Goal: Transaction & Acquisition: Purchase product/service

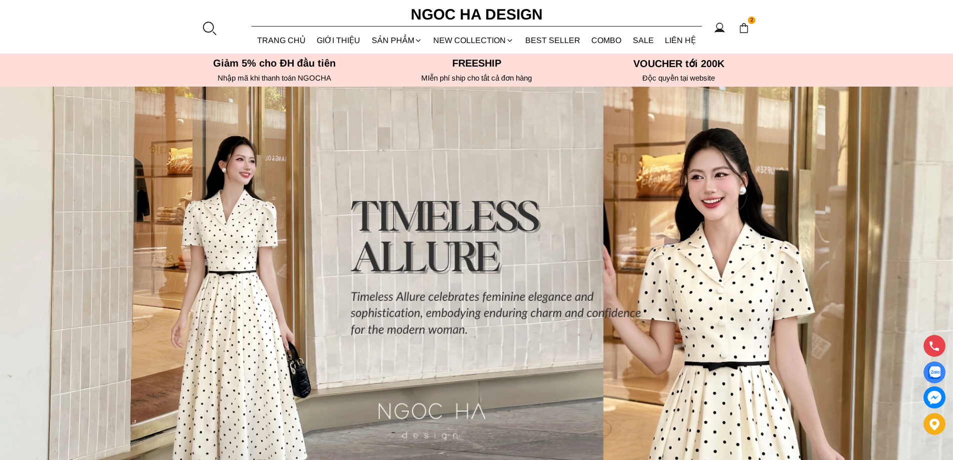
click at [210, 29] on div at bounding box center [209, 28] width 15 height 15
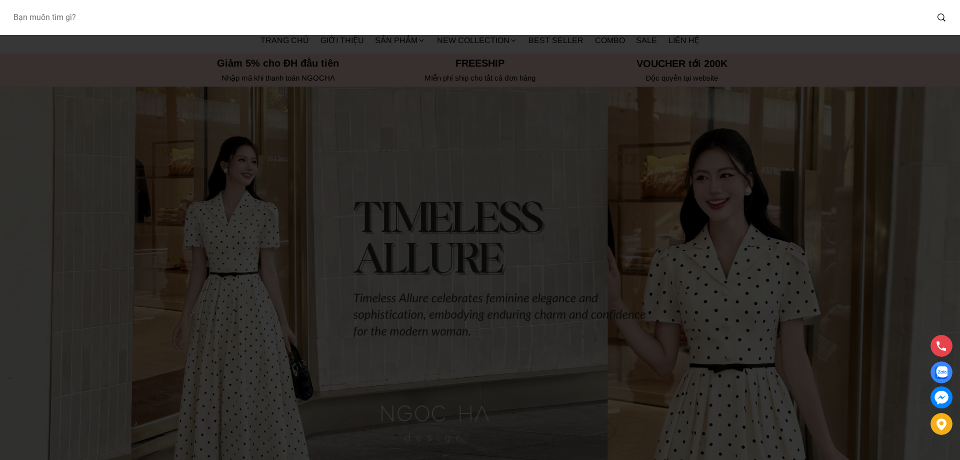
click at [161, 24] on input "Input search Bạn muốn tìm gì?" at bounding box center [466, 17] width 923 height 23
type input "BQ013"
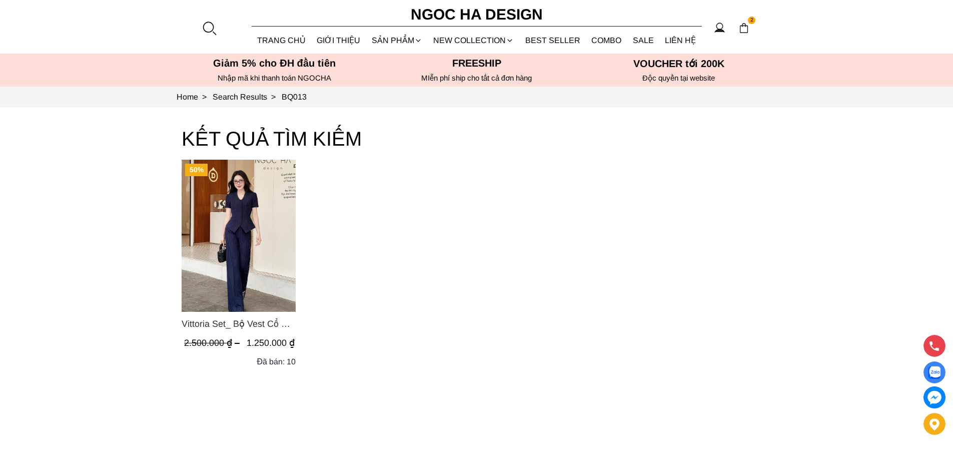
click at [239, 215] on img "Product image - Vittoria Set_ Bộ Vest Cổ V Quần Suông Kẻ Sọc BQ013" at bounding box center [239, 236] width 114 height 152
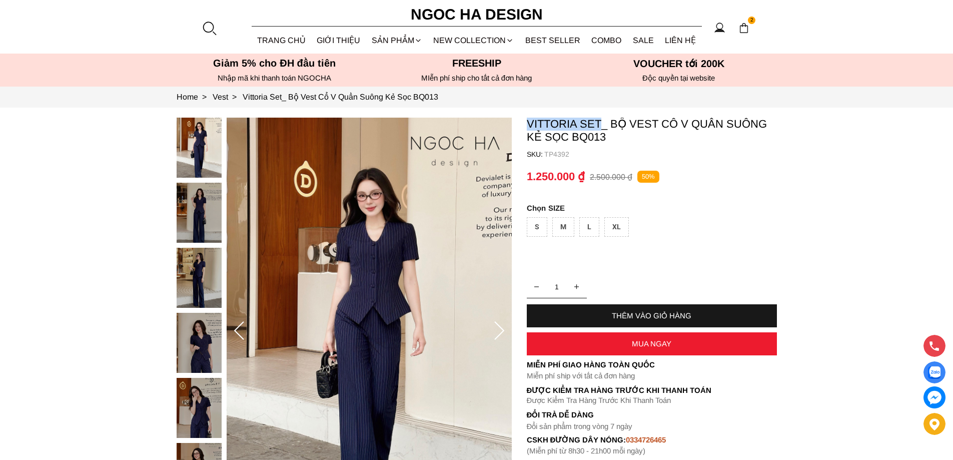
copy p "Vittoria Set"
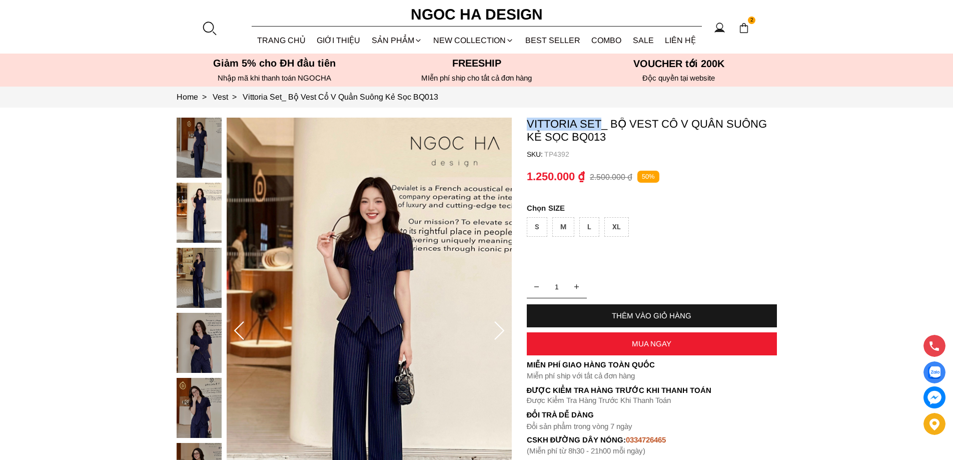
drag, startPoint x: 525, startPoint y: 119, endPoint x: 601, endPoint y: 118, distance: 76.0
click at [601, 118] on section "Vittoria Set_ Bộ Vest Cổ V Quần Suông Kẻ Sọc BQ013 SKU: TP4392 1 THÊM VÀO GIỎ H…" at bounding box center [476, 331] width 953 height 447
